Goal: Information Seeking & Learning: Learn about a topic

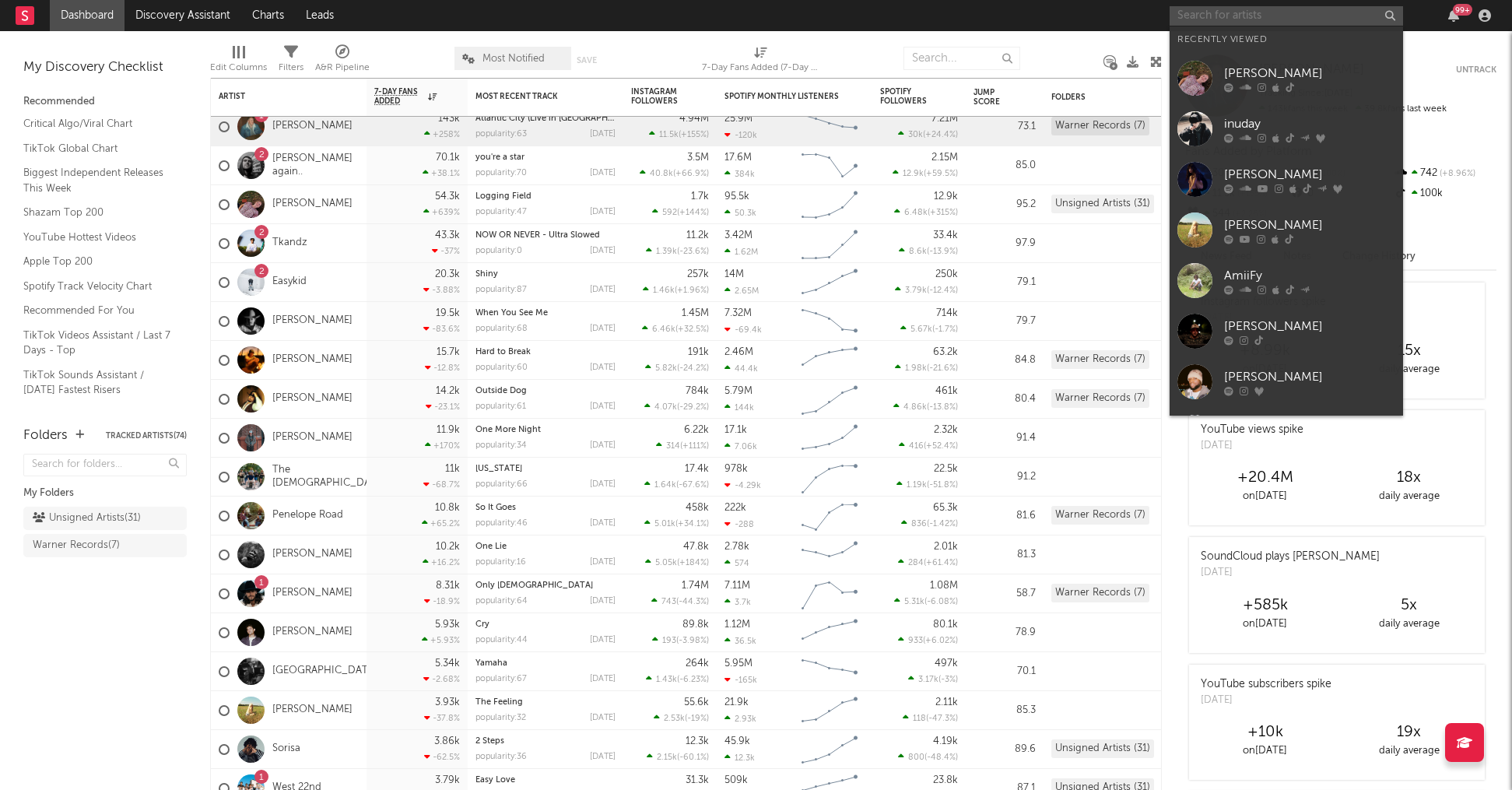
click at [1330, 21] on input "text" at bounding box center [1286, 16] width 233 height 20
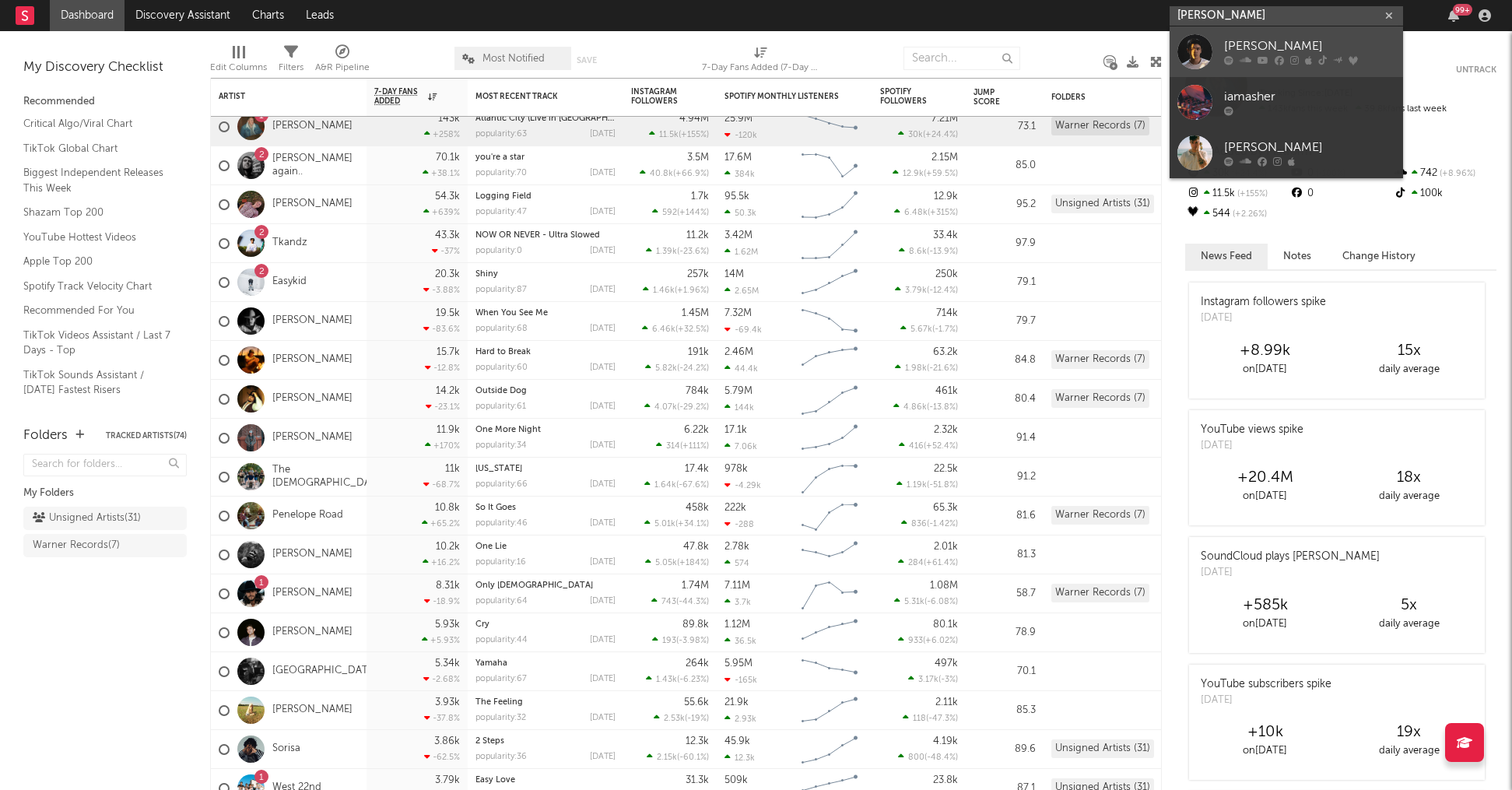
type input "[PERSON_NAME]"
click at [1256, 46] on div "[PERSON_NAME]" at bounding box center [1310, 46] width 171 height 19
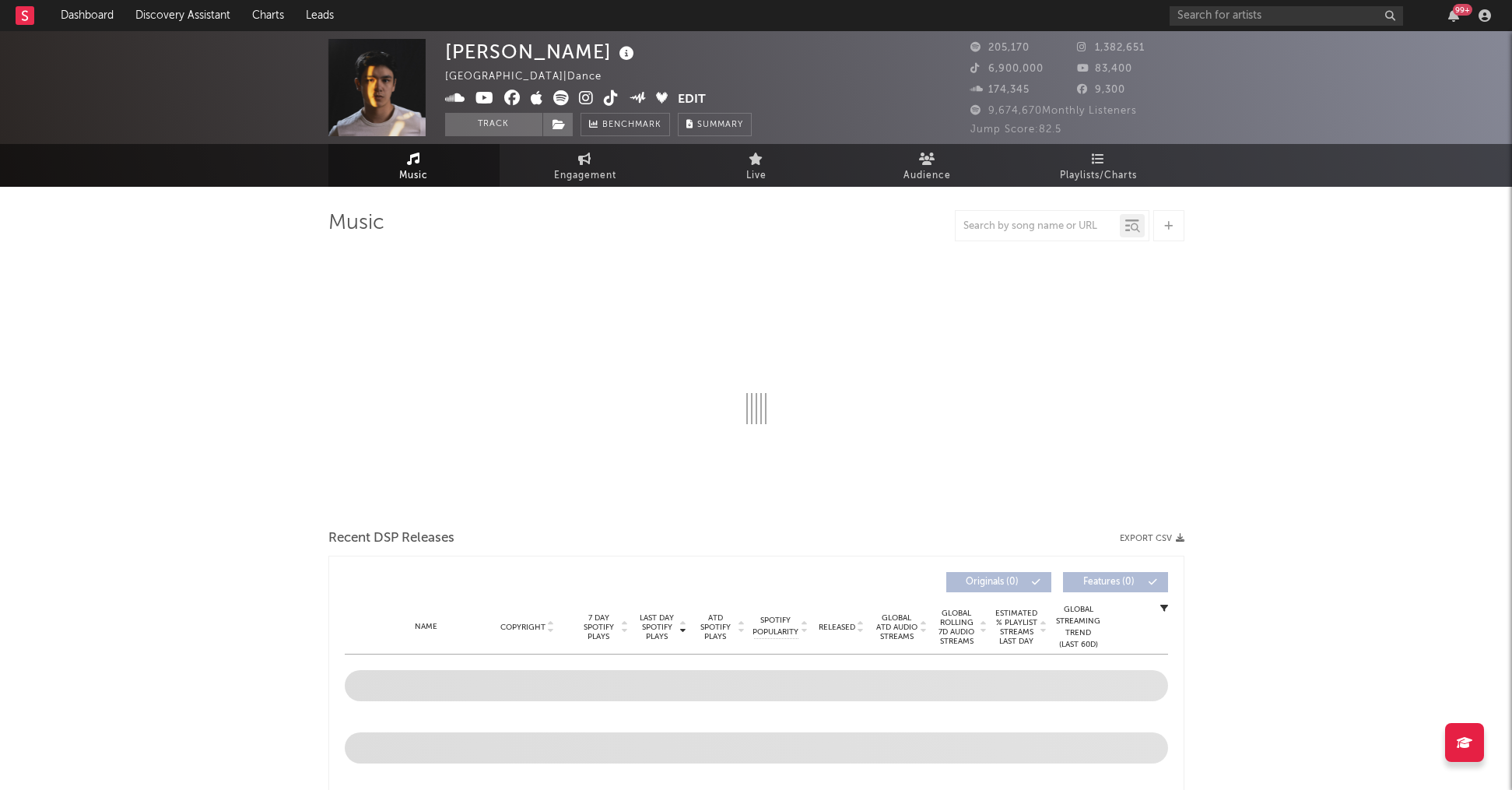
select select "6m"
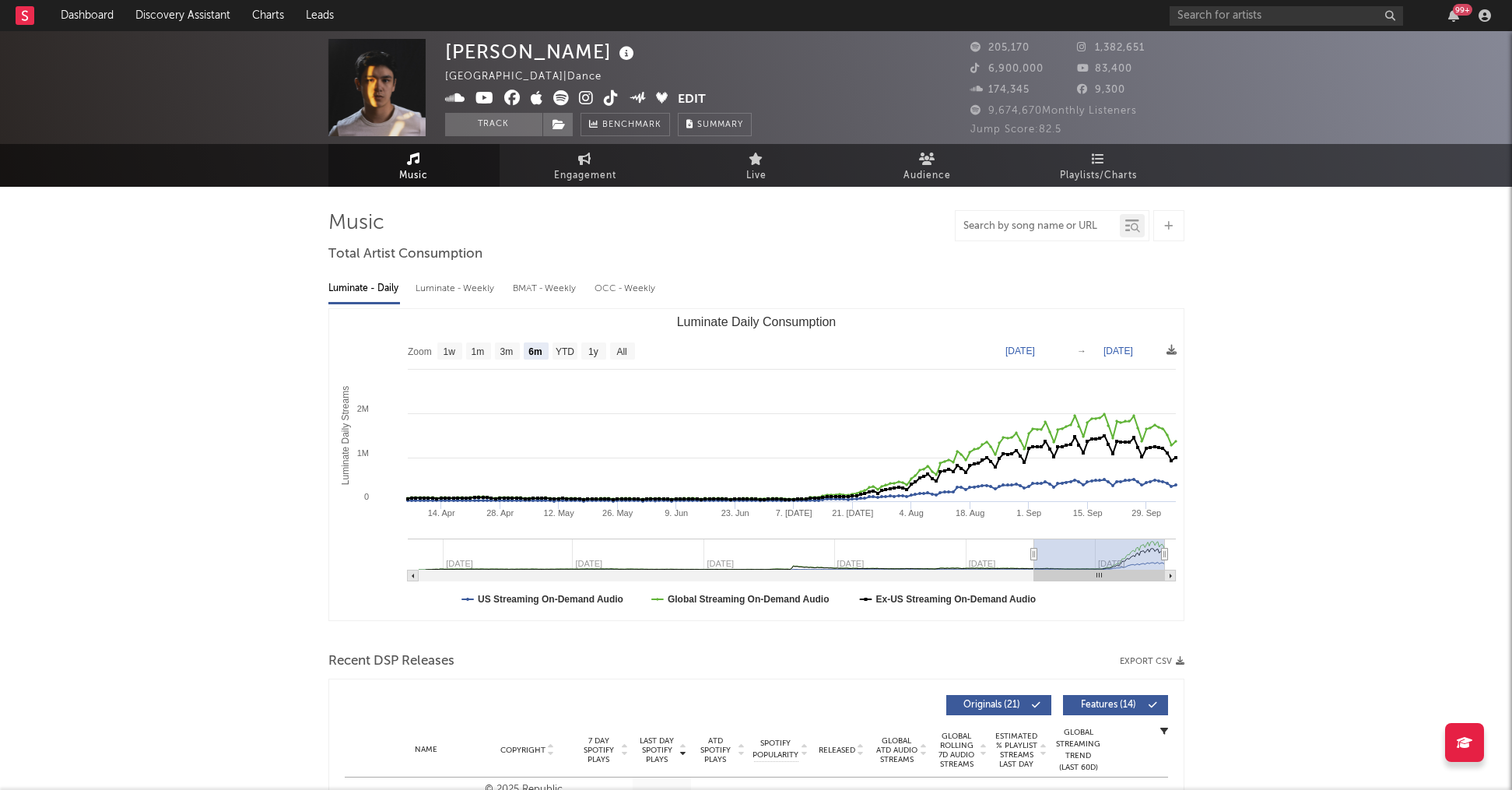
click at [987, 229] on input "text" at bounding box center [1037, 226] width 164 height 12
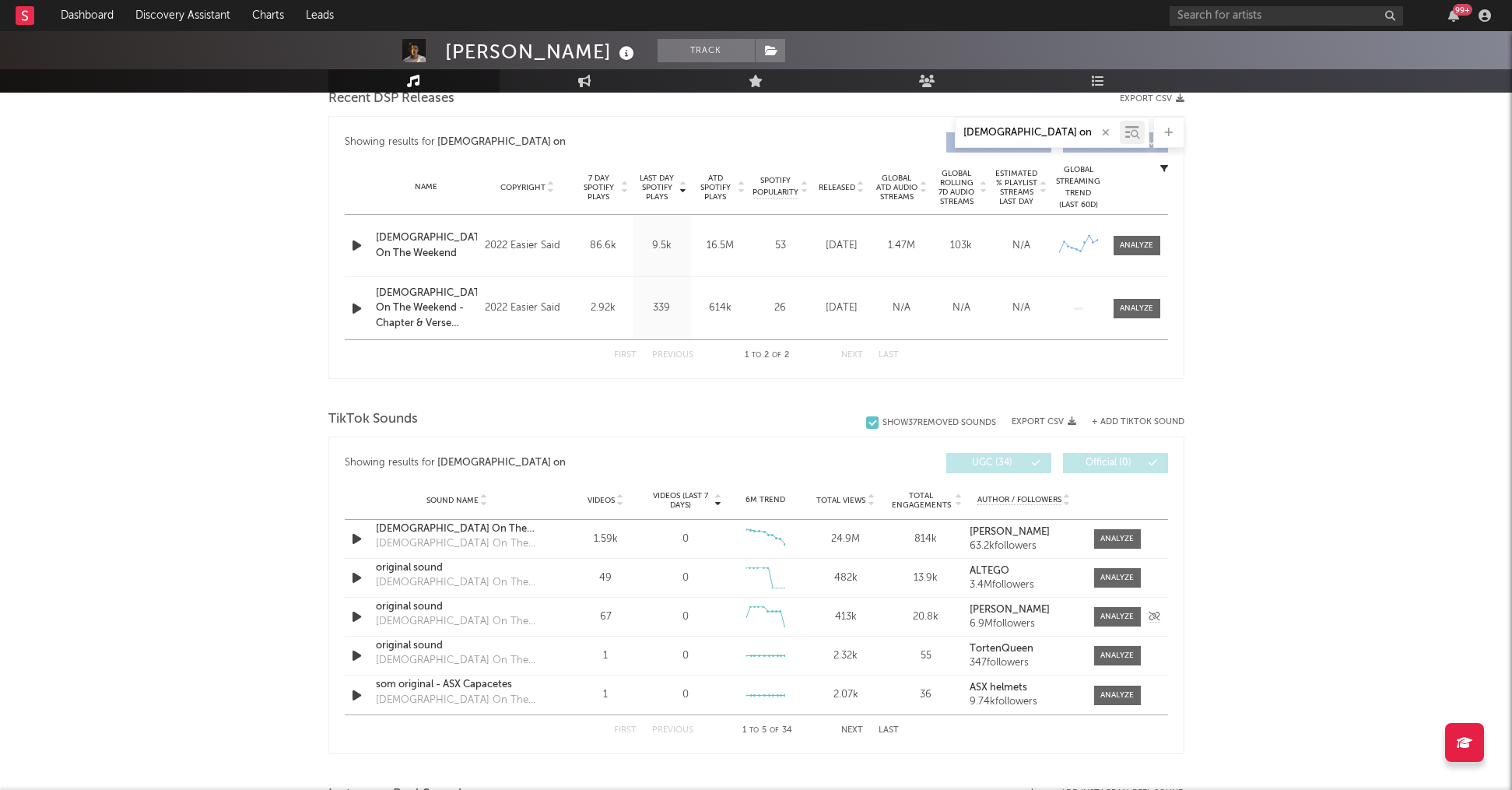
scroll to position [573, 0]
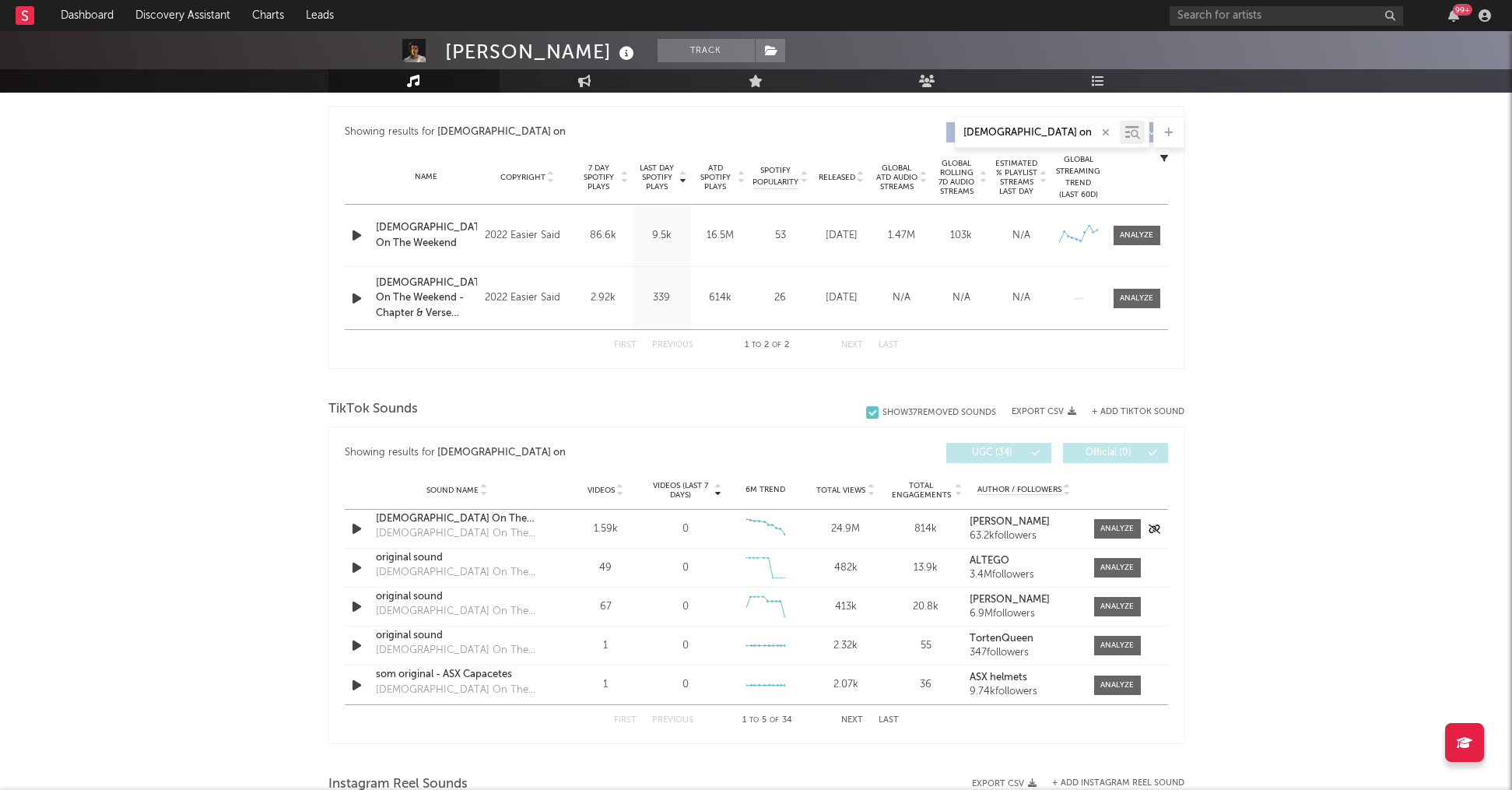
type input "[DEMOGRAPHIC_DATA] on"
click at [451, 520] on div "[DEMOGRAPHIC_DATA] On The Weekend" at bounding box center [457, 518] width 163 height 15
click at [438, 526] on div "[DEMOGRAPHIC_DATA] On The Weekend" at bounding box center [457, 533] width 163 height 15
click at [470, 425] on div "TikTok Sounds Show 37 Removed Sounds Export CSV + Add TikTok Sound Showing resu…" at bounding box center [756, 570] width 856 height 348
click at [439, 529] on div "[DEMOGRAPHIC_DATA] On The Weekend" at bounding box center [457, 533] width 163 height 15
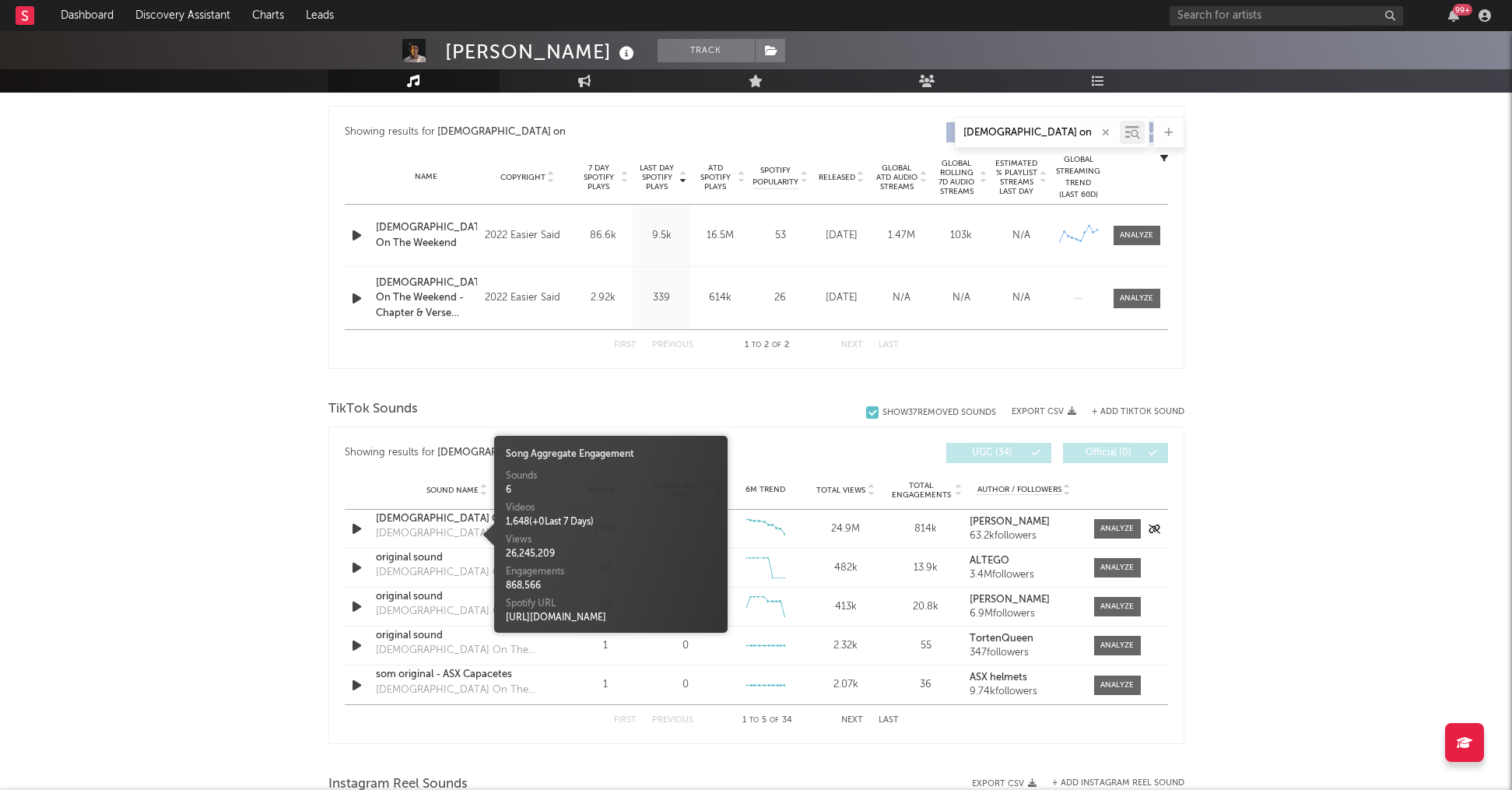
click at [439, 519] on div "[DEMOGRAPHIC_DATA] On The Weekend" at bounding box center [457, 518] width 163 height 15
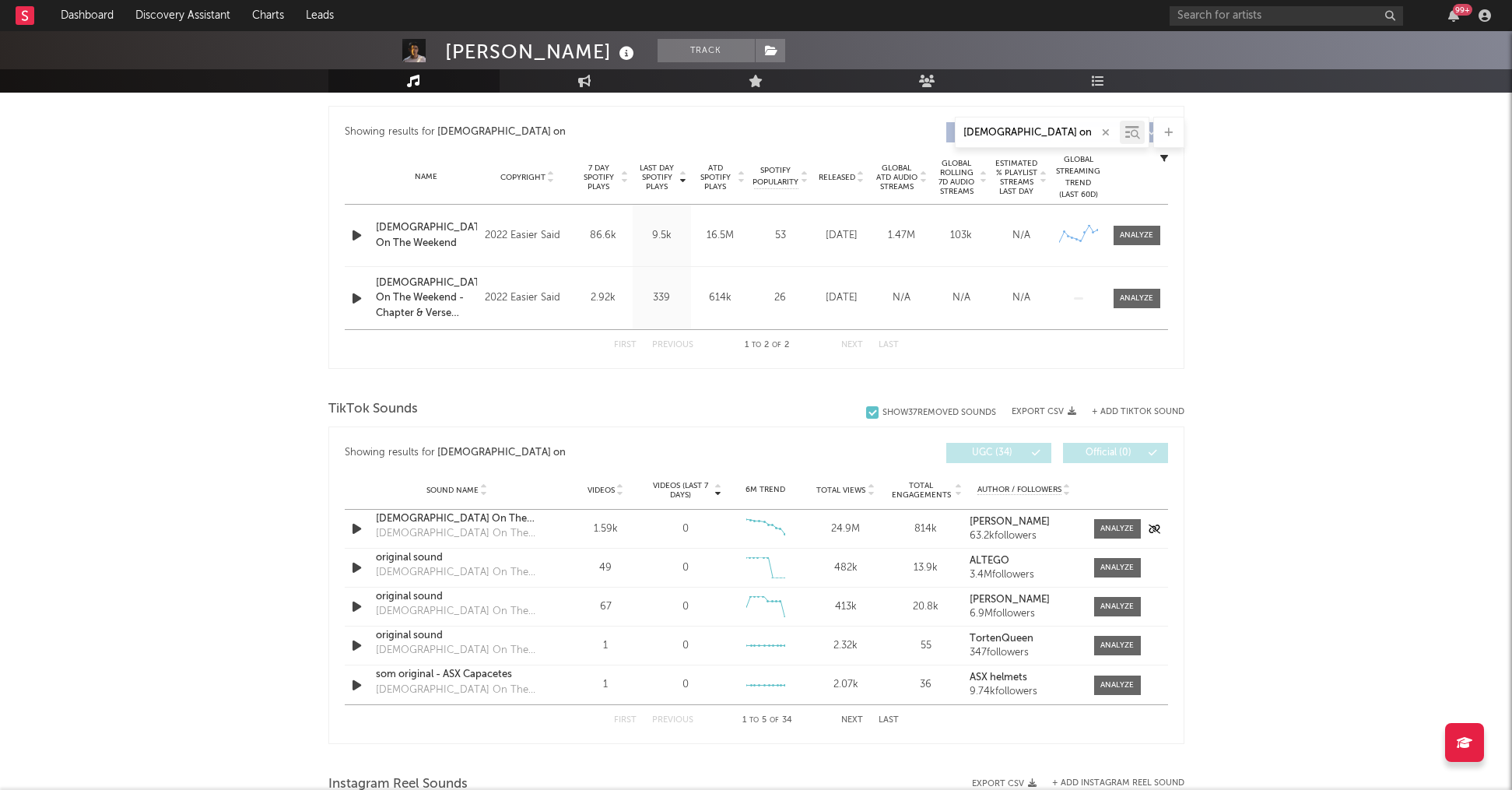
click at [441, 521] on div "[DEMOGRAPHIC_DATA] On The Weekend" at bounding box center [457, 518] width 163 height 15
click at [443, 522] on div "[DEMOGRAPHIC_DATA] On The Weekend" at bounding box center [457, 518] width 163 height 15
click at [453, 530] on div "[DEMOGRAPHIC_DATA] On The Weekend" at bounding box center [457, 533] width 163 height 15
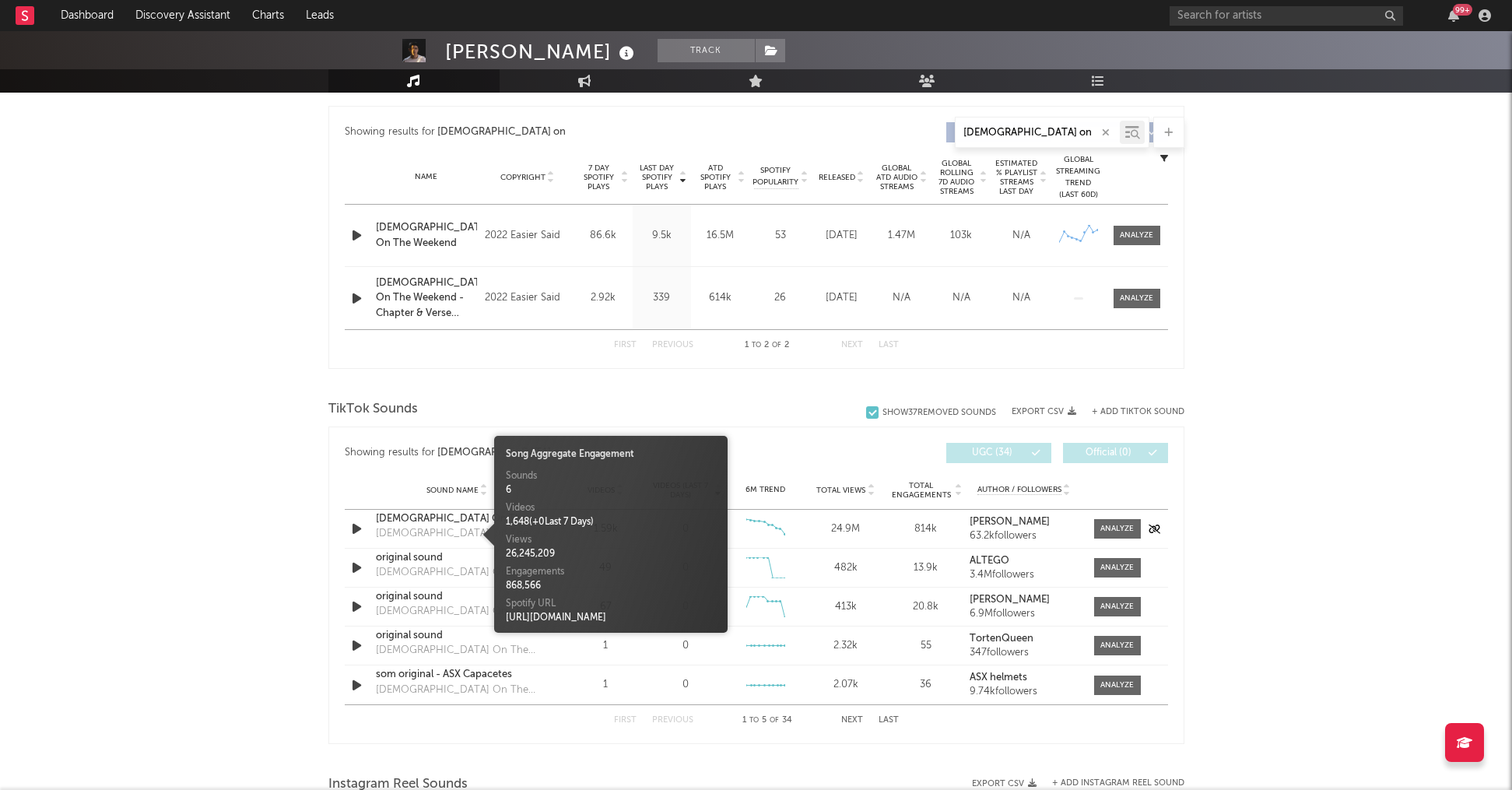
click at [459, 521] on div "[DEMOGRAPHIC_DATA] On The Weekend" at bounding box center [457, 518] width 163 height 15
